Goal: Find contact information: Find contact information

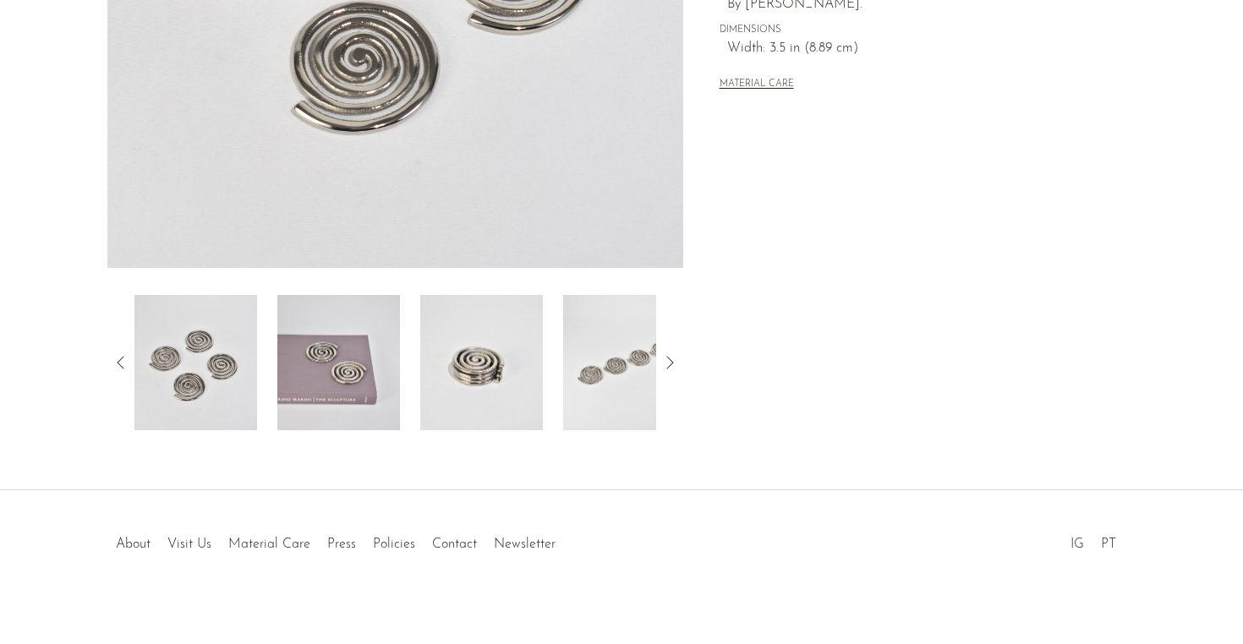
scroll to position [457, 0]
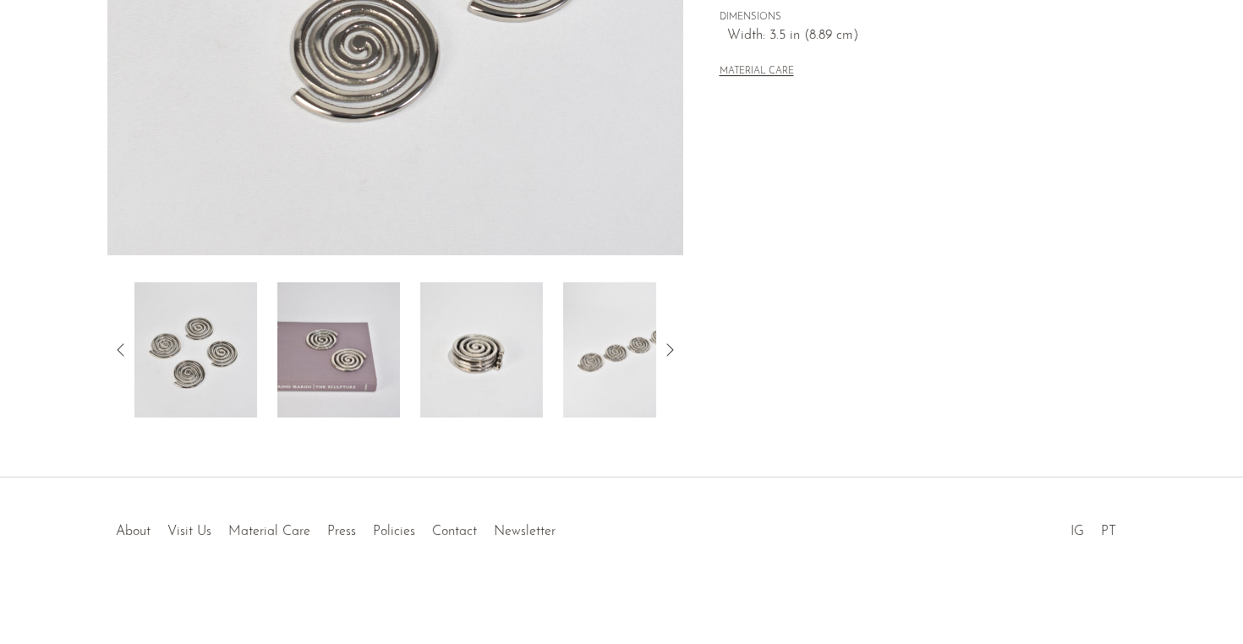
click at [353, 412] on img at bounding box center [338, 349] width 123 height 135
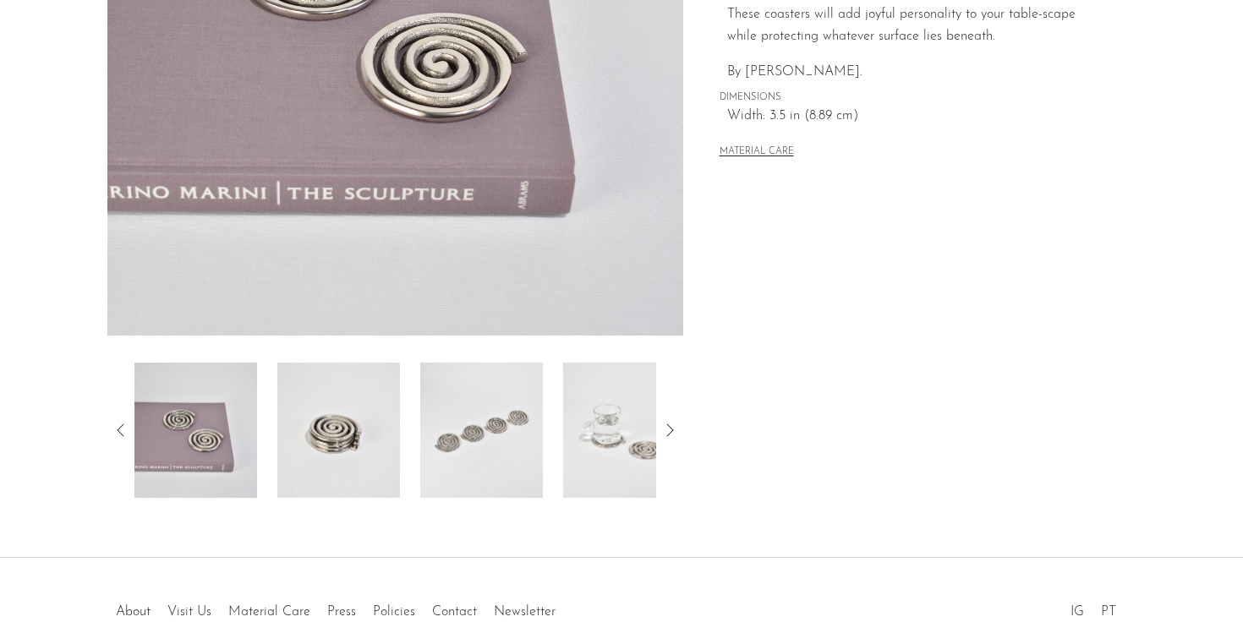
scroll to position [375, 0]
click at [333, 438] on img at bounding box center [338, 431] width 123 height 135
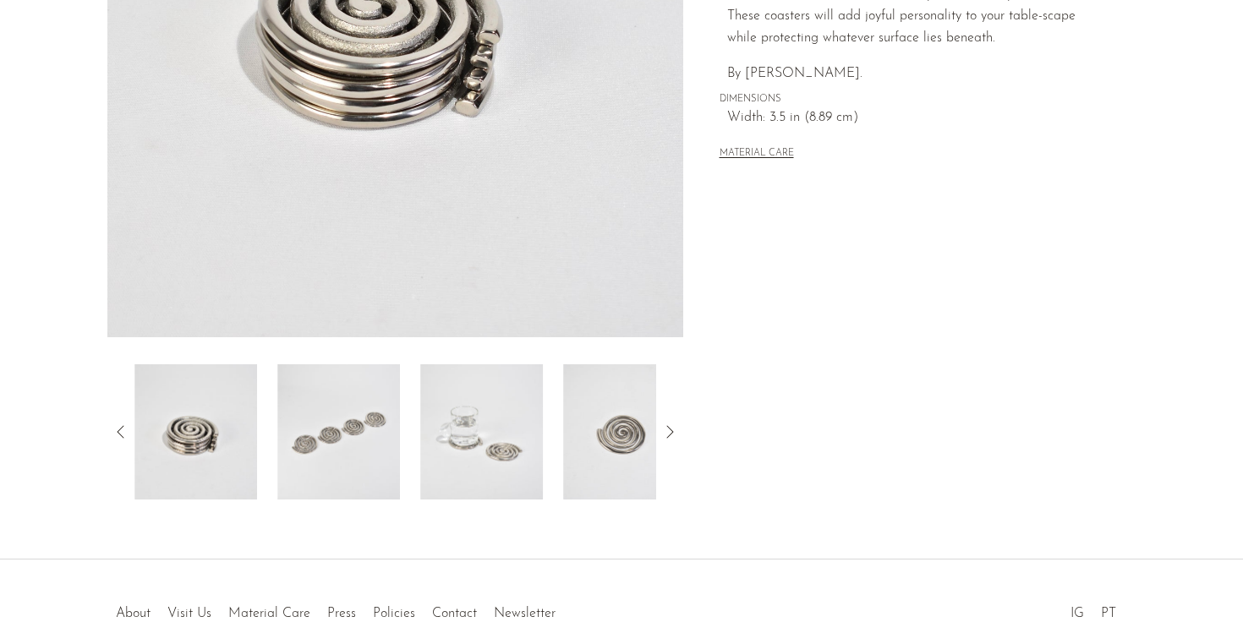
click at [353, 444] on img at bounding box center [338, 431] width 123 height 135
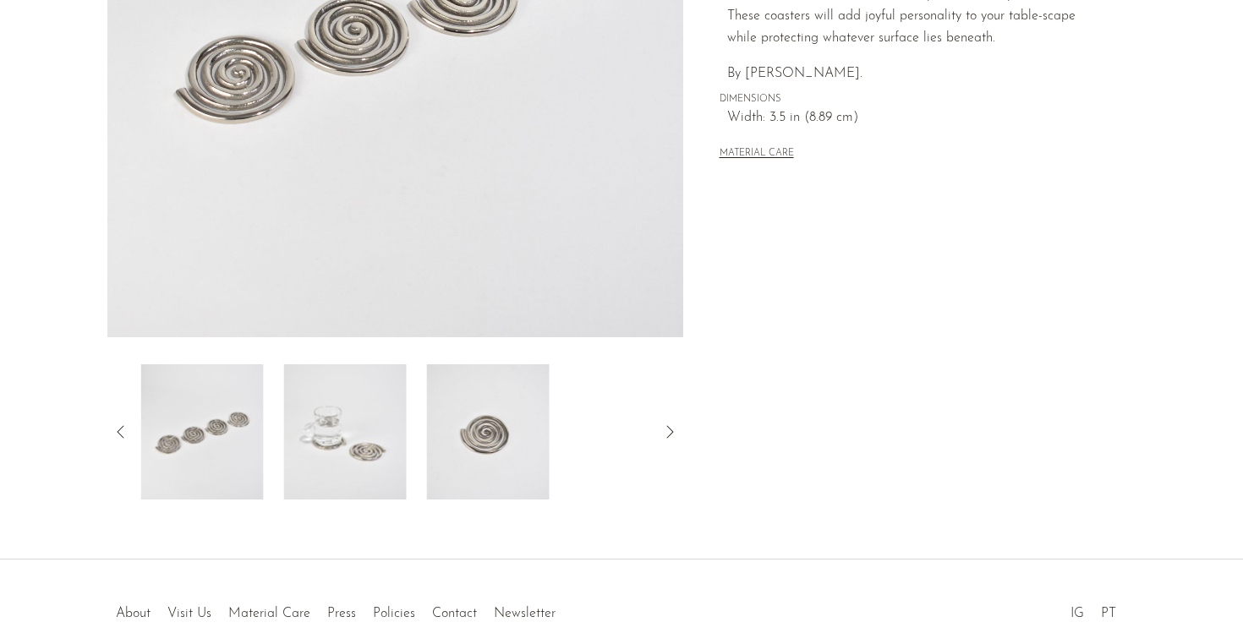
click at [386, 439] on img at bounding box center [345, 431] width 123 height 135
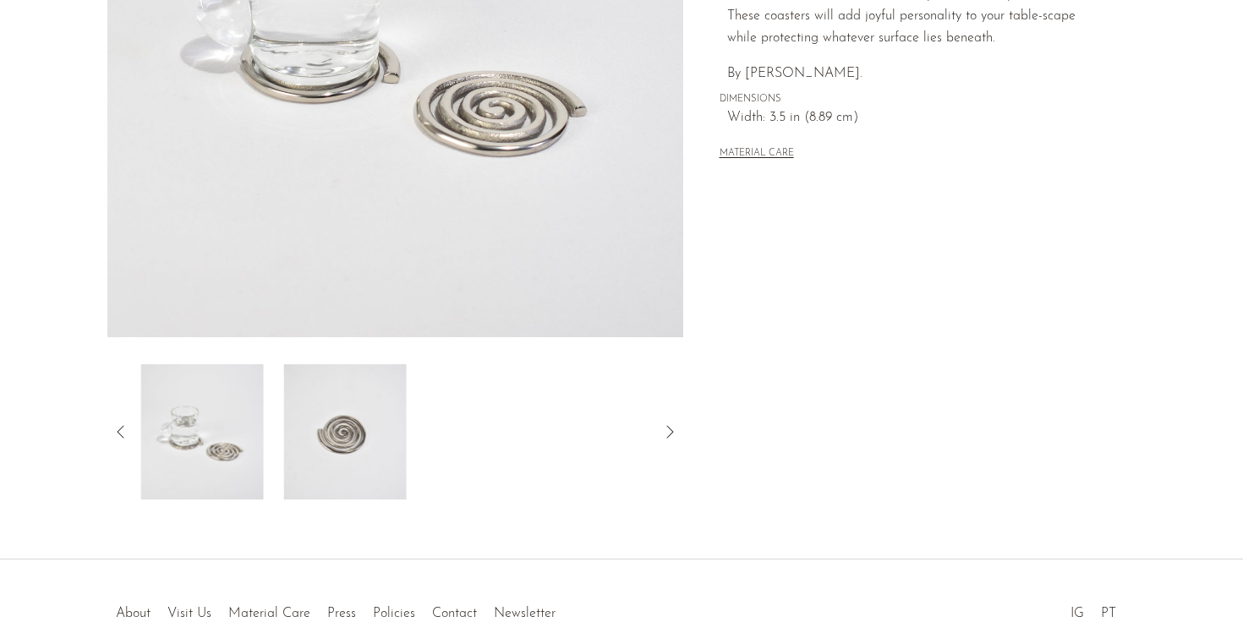
click at [443, 434] on div at bounding box center [395, 431] width 522 height 135
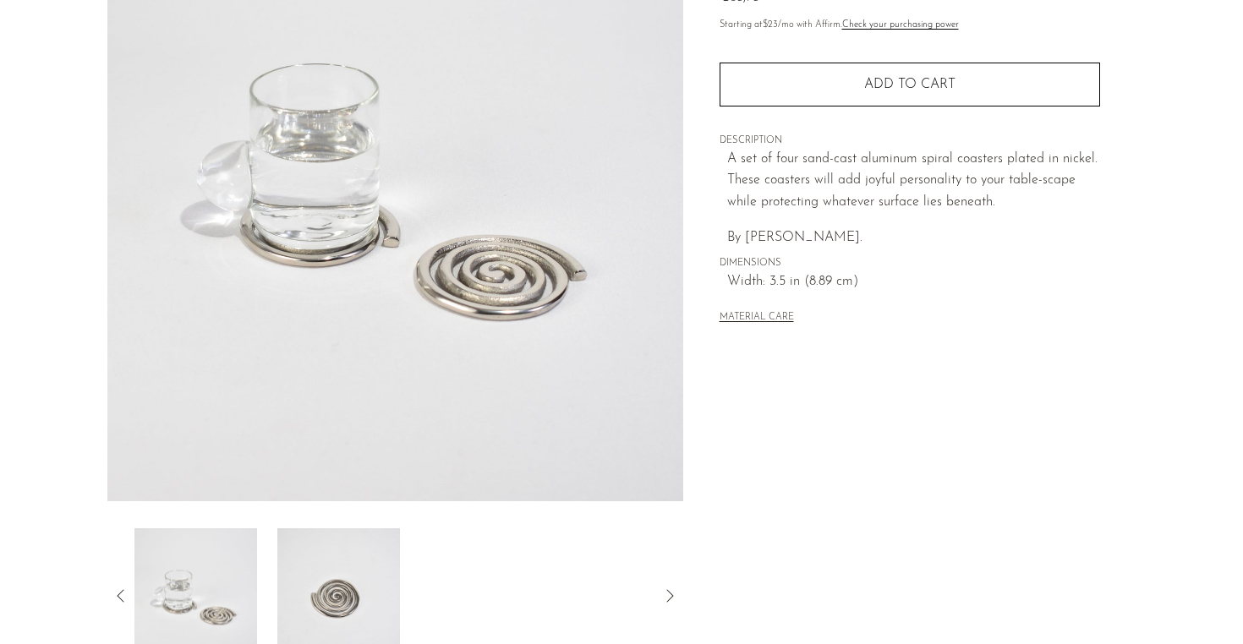
scroll to position [457, 0]
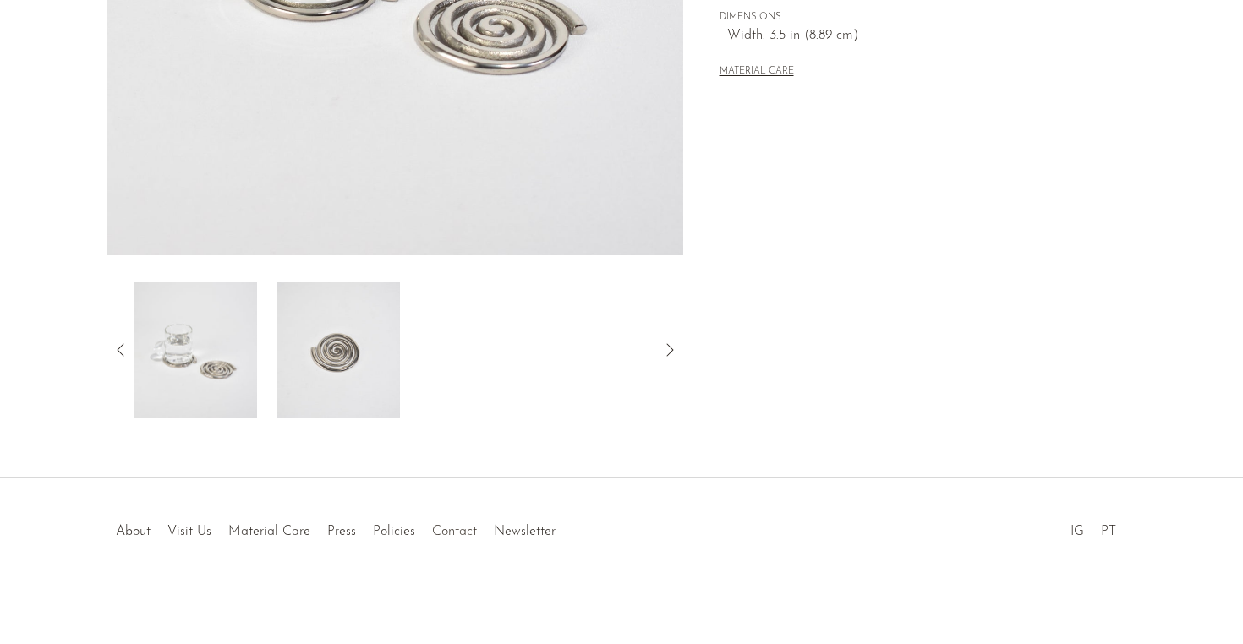
click at [455, 525] on link "Contact" at bounding box center [454, 532] width 45 height 14
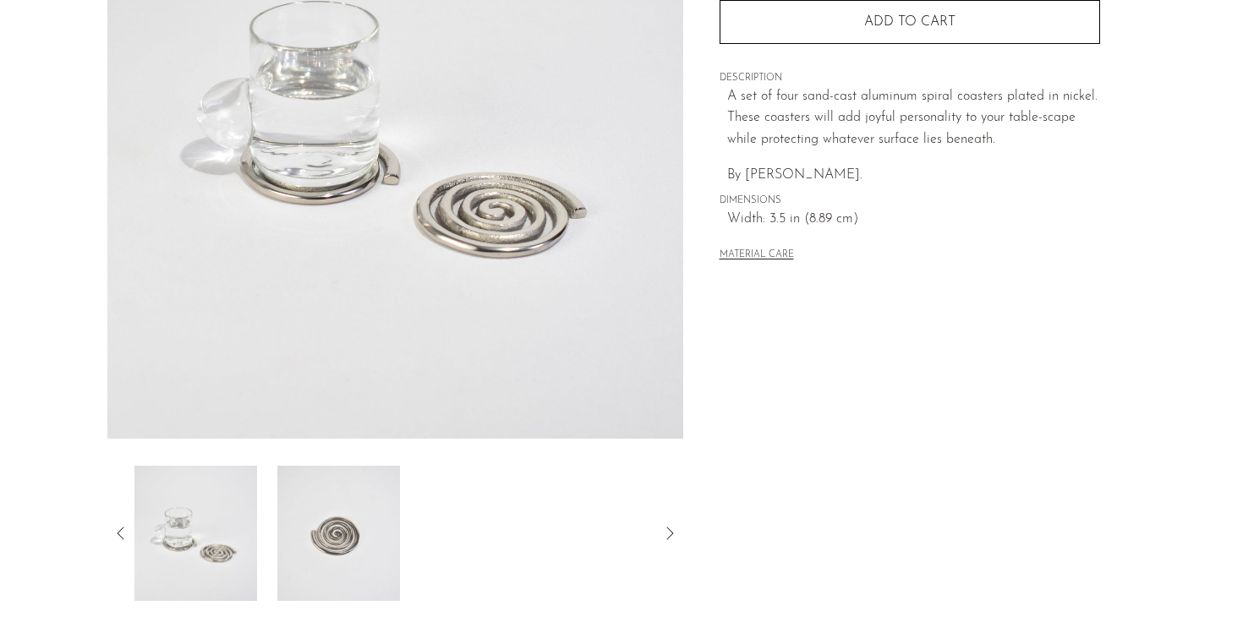
scroll to position [0, 0]
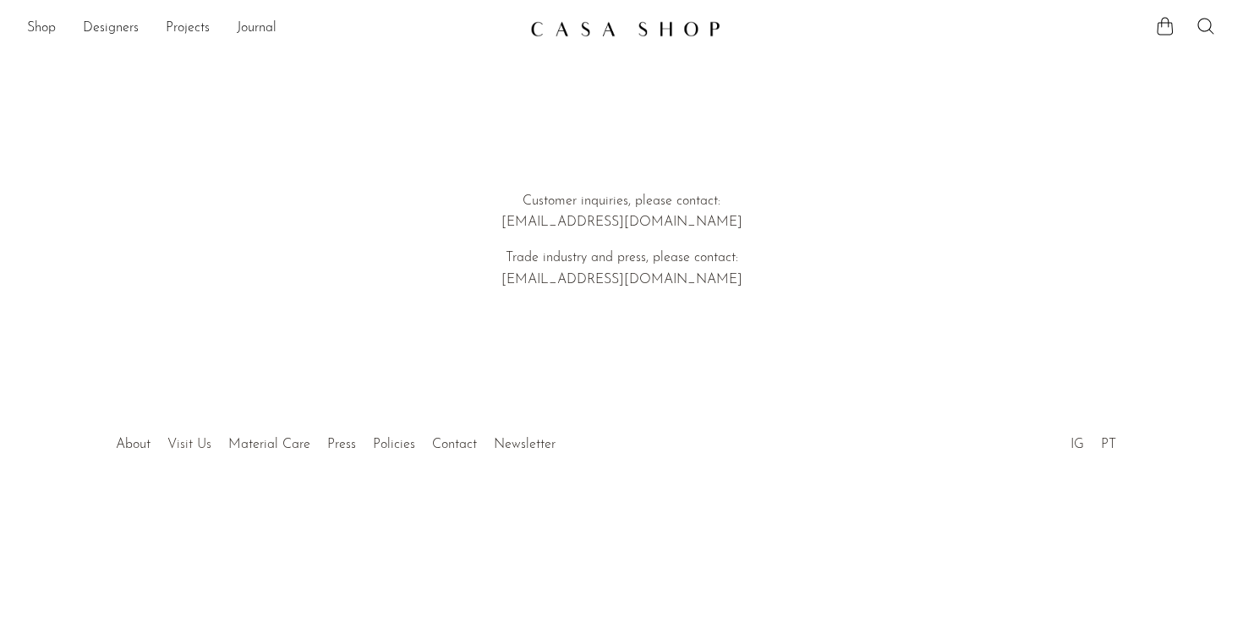
click at [198, 444] on link "Visit Us" at bounding box center [189, 445] width 44 height 14
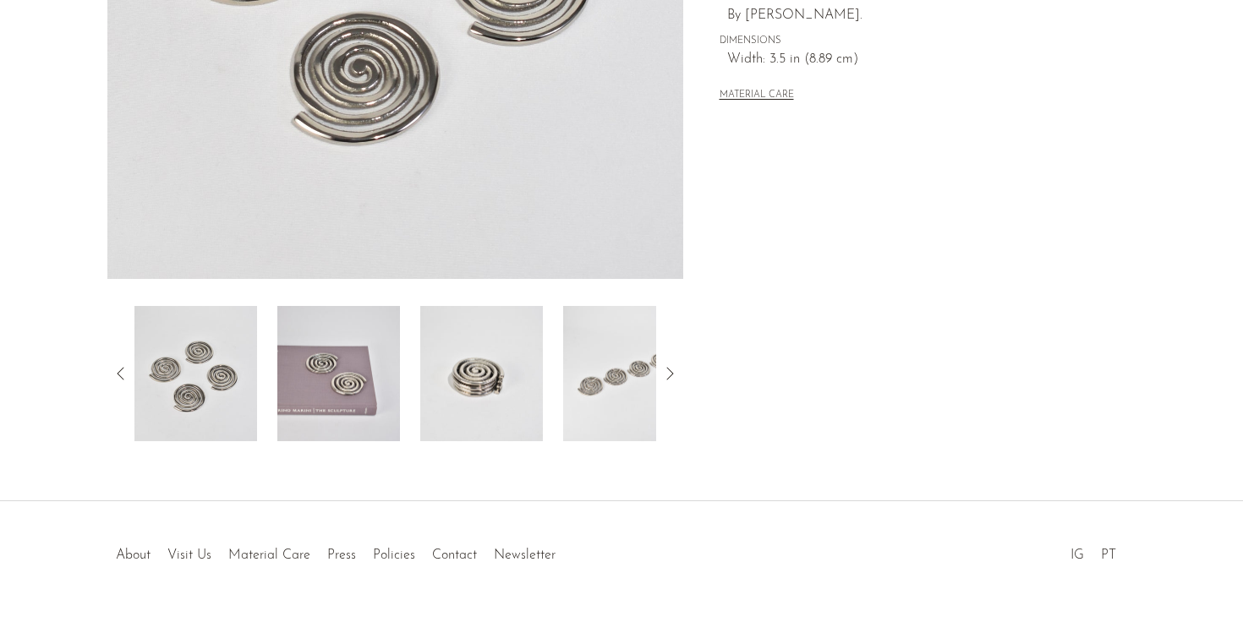
scroll to position [457, 0]
